Goal: Navigation & Orientation: Locate item on page

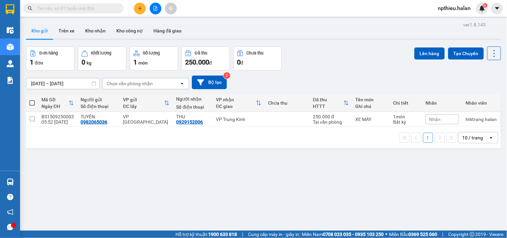
click at [482, 135] on div "10 / trang" at bounding box center [474, 137] width 30 height 11
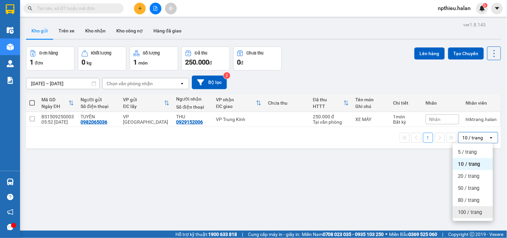
click at [470, 208] on div "100 / trang" at bounding box center [473, 212] width 40 height 12
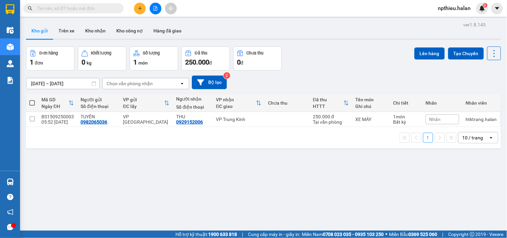
click at [466, 132] on div "10 / trang" at bounding box center [474, 137] width 30 height 11
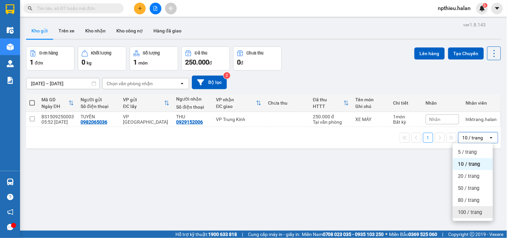
click at [463, 213] on span "100 / trang" at bounding box center [470, 212] width 24 height 7
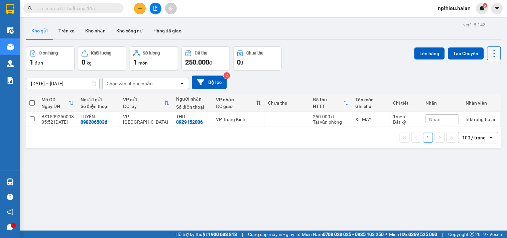
click at [494, 56] on icon at bounding box center [494, 53] width 1 height 7
click at [478, 94] on span "Làm mới" at bounding box center [479, 95] width 18 height 7
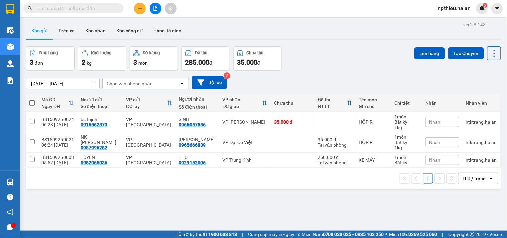
click at [327, 59] on div "Đơn hàng 3 đơn Khối lượng 2 kg Số lượng 3 món Đã thu 285.000 đ Chưa thu 35.000 …" at bounding box center [263, 58] width 475 height 24
